Goal: Navigation & Orientation: Find specific page/section

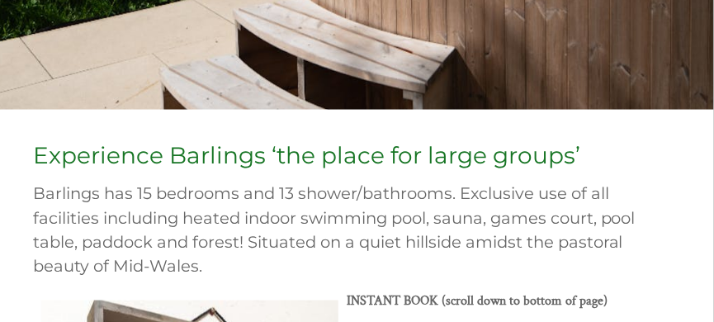
scroll to position [330, 0]
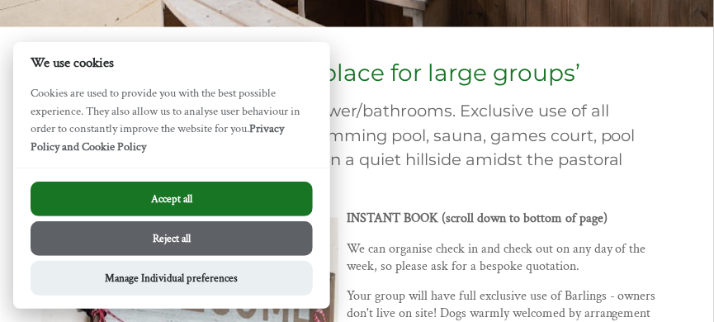
click at [169, 192] on button "Accept all" at bounding box center [172, 199] width 282 height 35
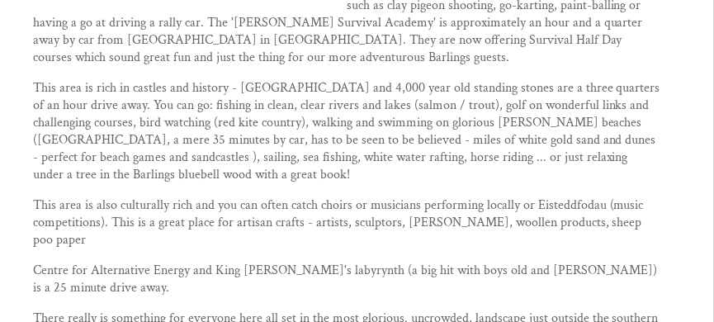
scroll to position [1035, 0]
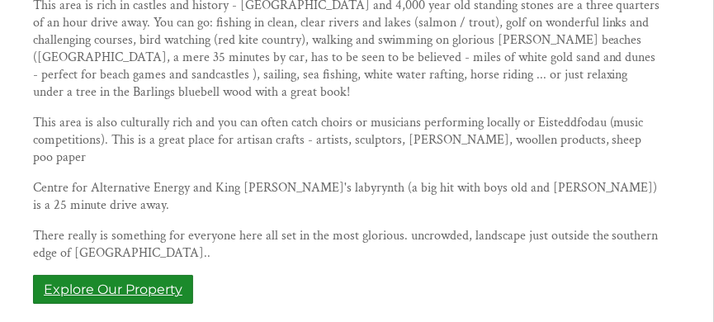
click at [138, 275] on link "Explore Our Property" at bounding box center [113, 289] width 160 height 29
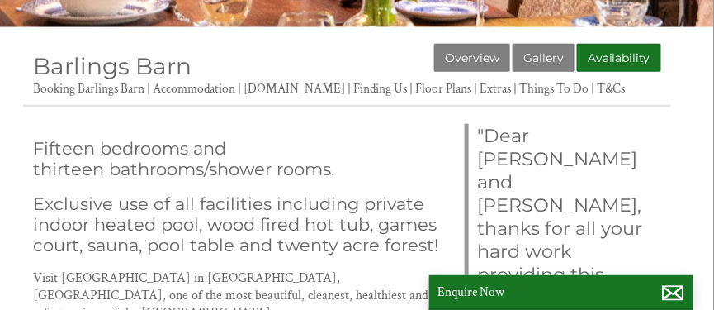
scroll to position [496, 0]
